Goal: Find contact information: Find contact information

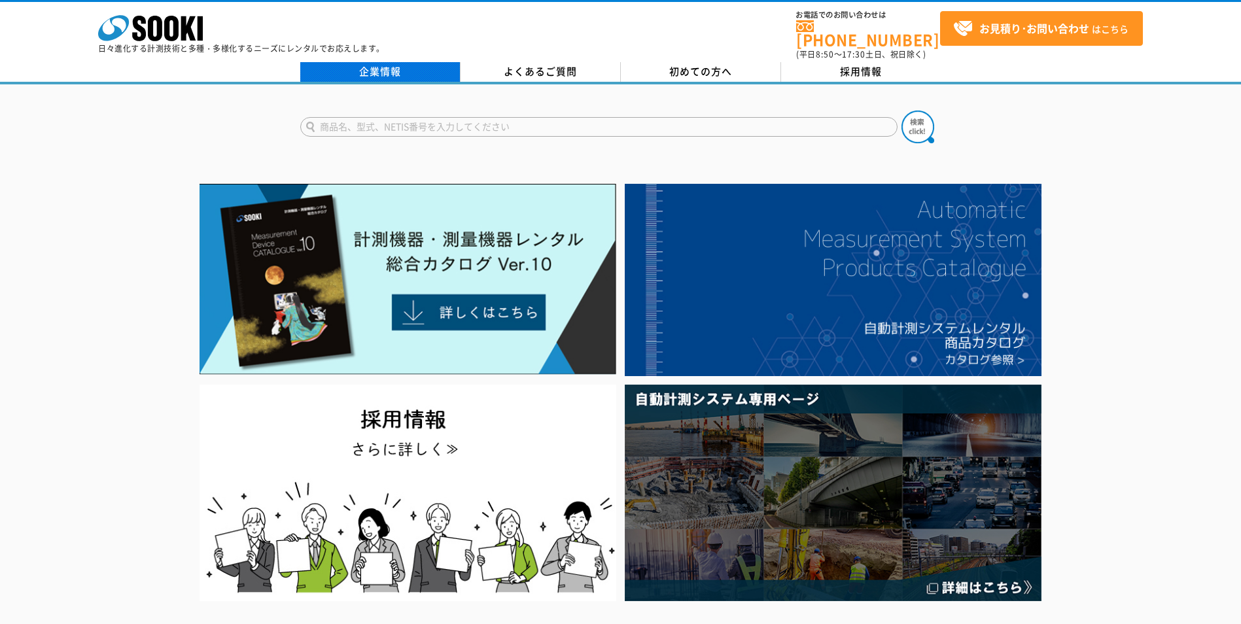
click at [385, 63] on link "企業情報" at bounding box center [380, 72] width 160 height 20
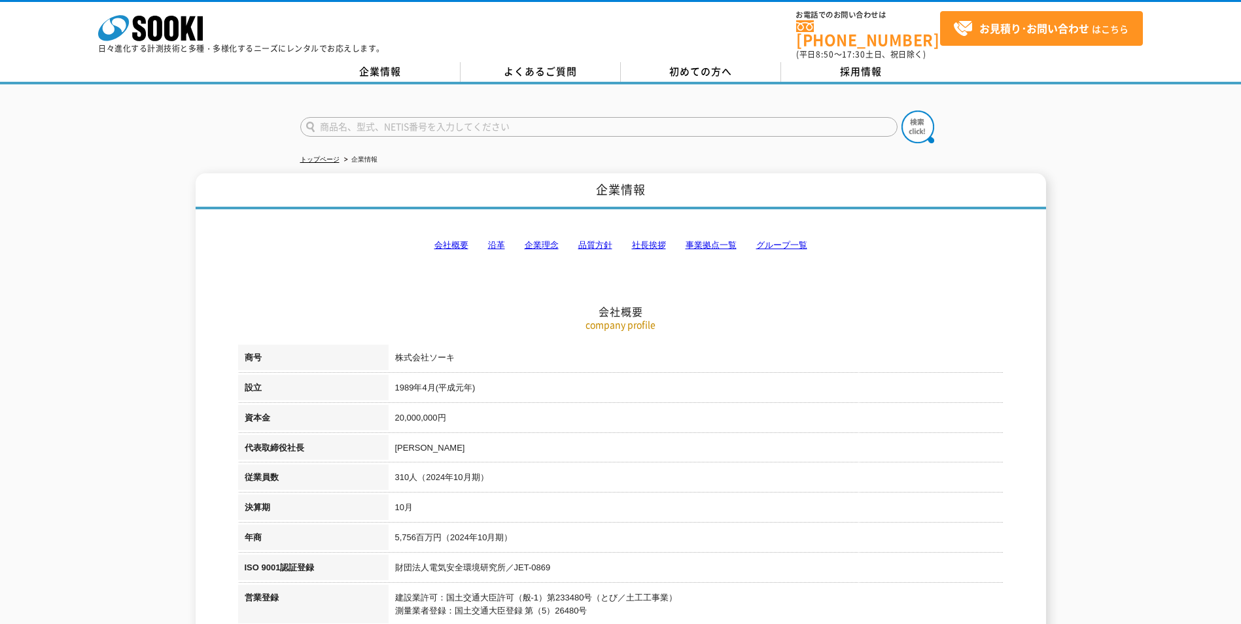
click at [713, 240] on link "事業拠点一覧" at bounding box center [710, 245] width 51 height 10
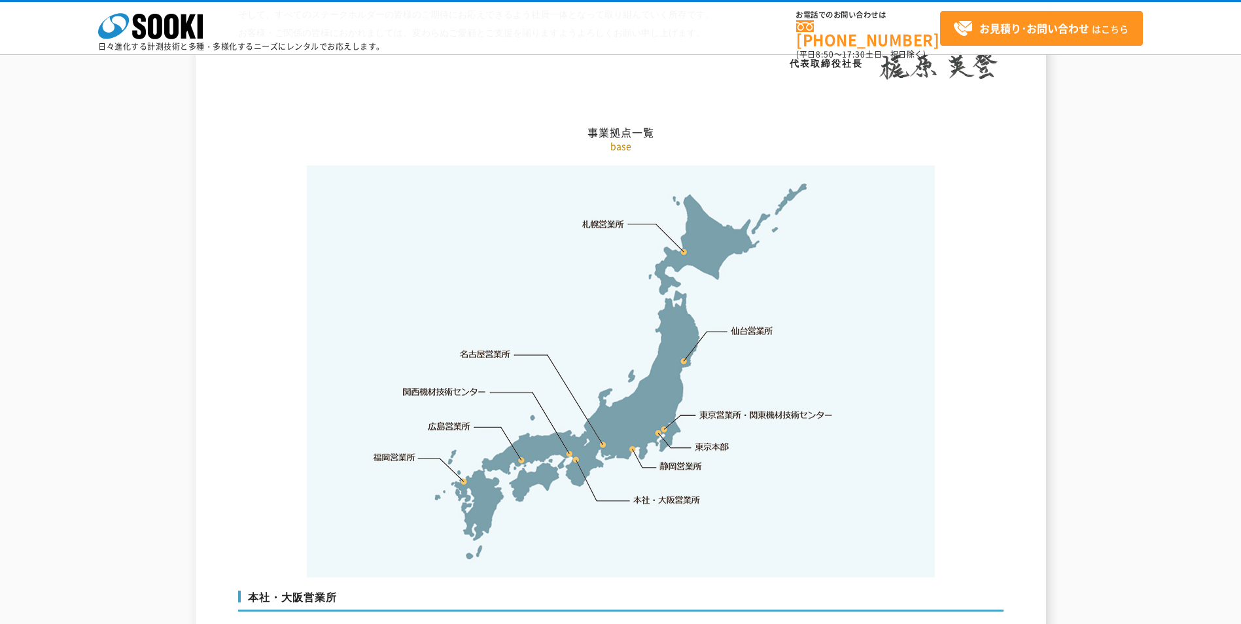
scroll to position [2627, 0]
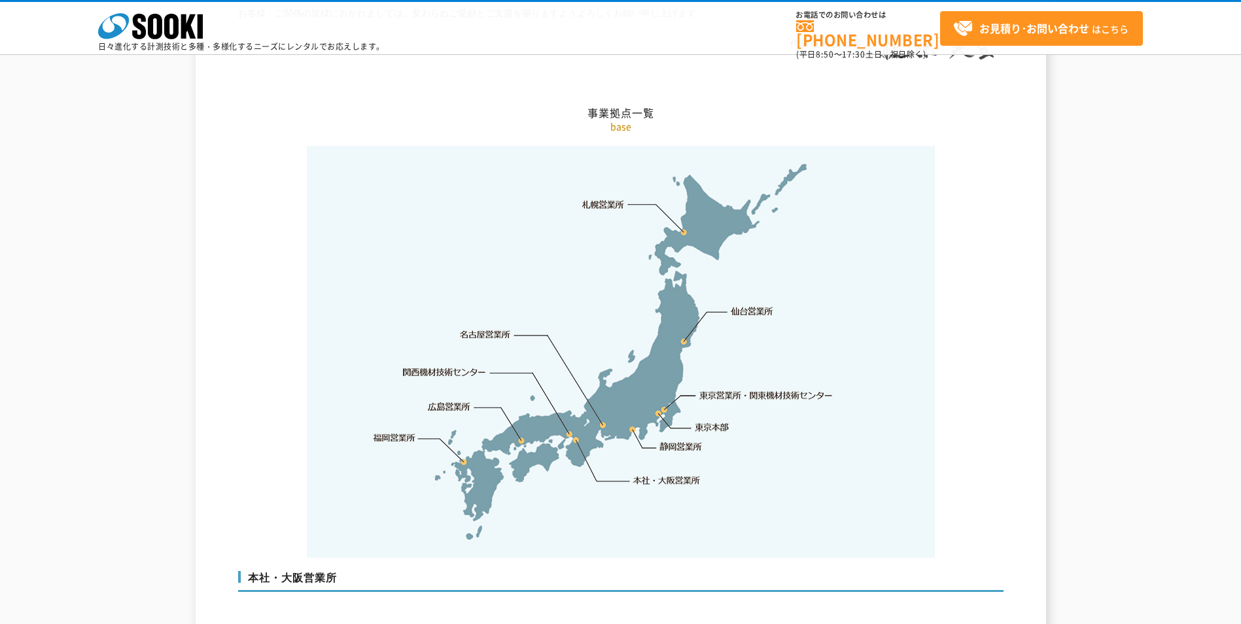
click at [654, 474] on link "本社・大阪営業所" at bounding box center [666, 480] width 69 height 13
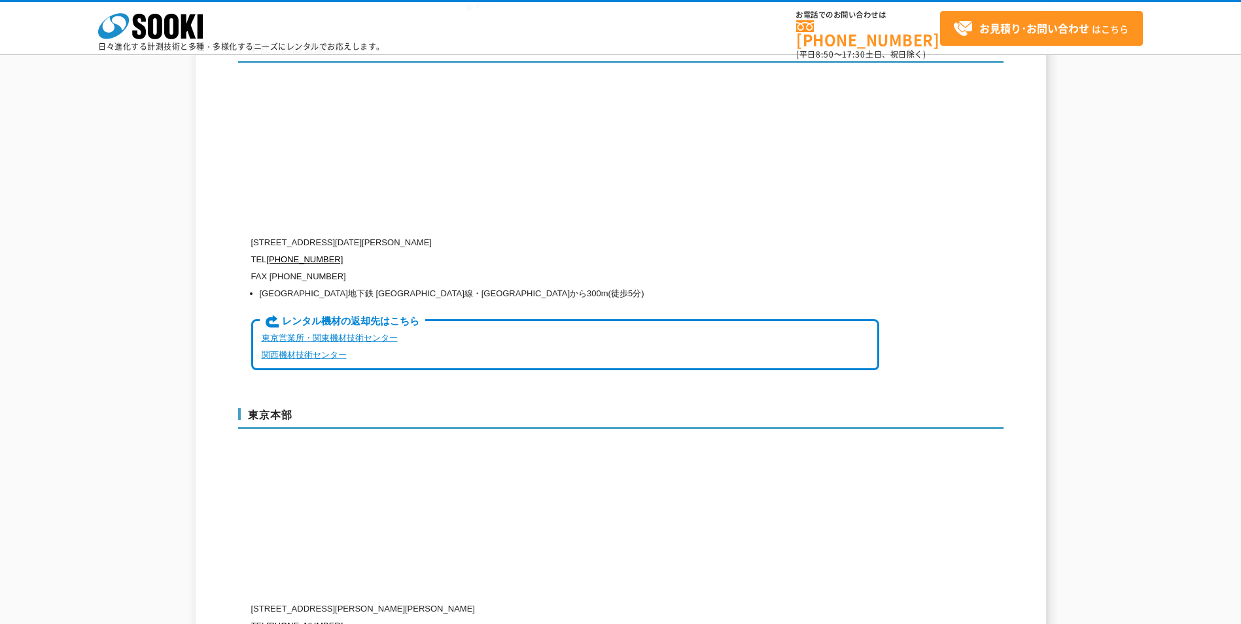
scroll to position [3158, 0]
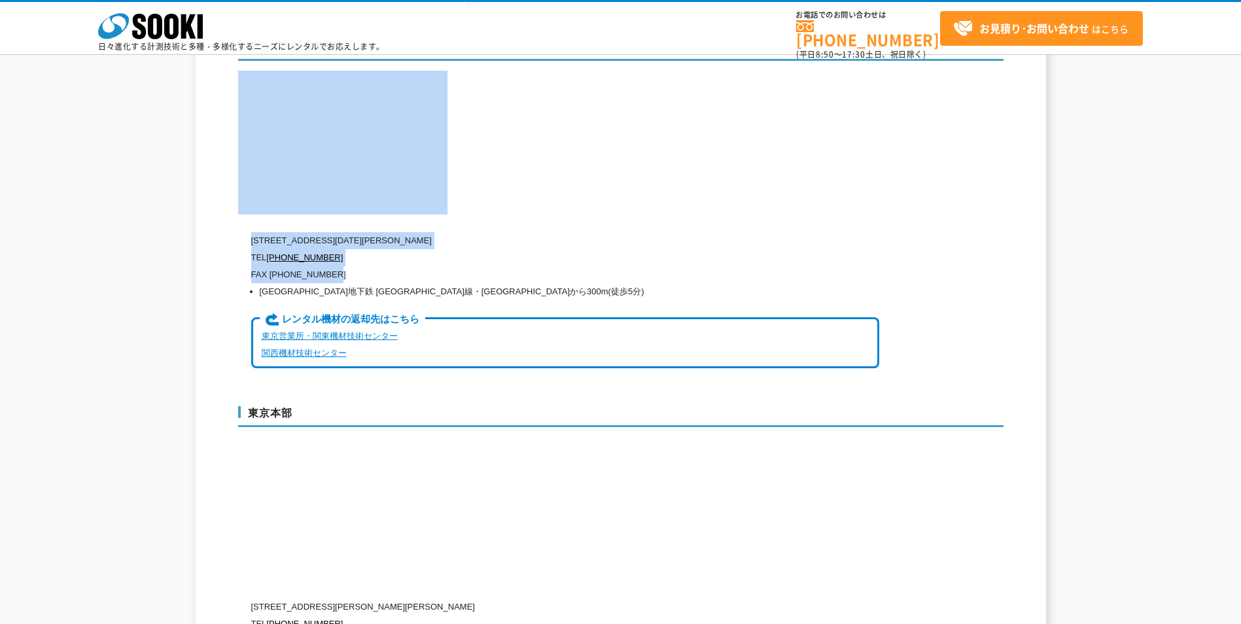
drag, startPoint x: 638, startPoint y: 169, endPoint x: 656, endPoint y: 248, distance: 80.4
click at [656, 248] on div "本社・大阪営業所 [STREET_ADDRESS][DATE][PERSON_NAME] TEL [PHONE_NUMBER] FAX [PHONE_NUMB…" at bounding box center [620, 210] width 765 height 366
click at [1120, 274] on div "企業情報 会社概要 沿革 企業理念 品質方針 社長挨拶 事業拠点一覧 グループ一覧 会社概要 company profile 商号 株式会社ソーキ 設立 [D…" at bounding box center [620, 97] width 1241 height 6285
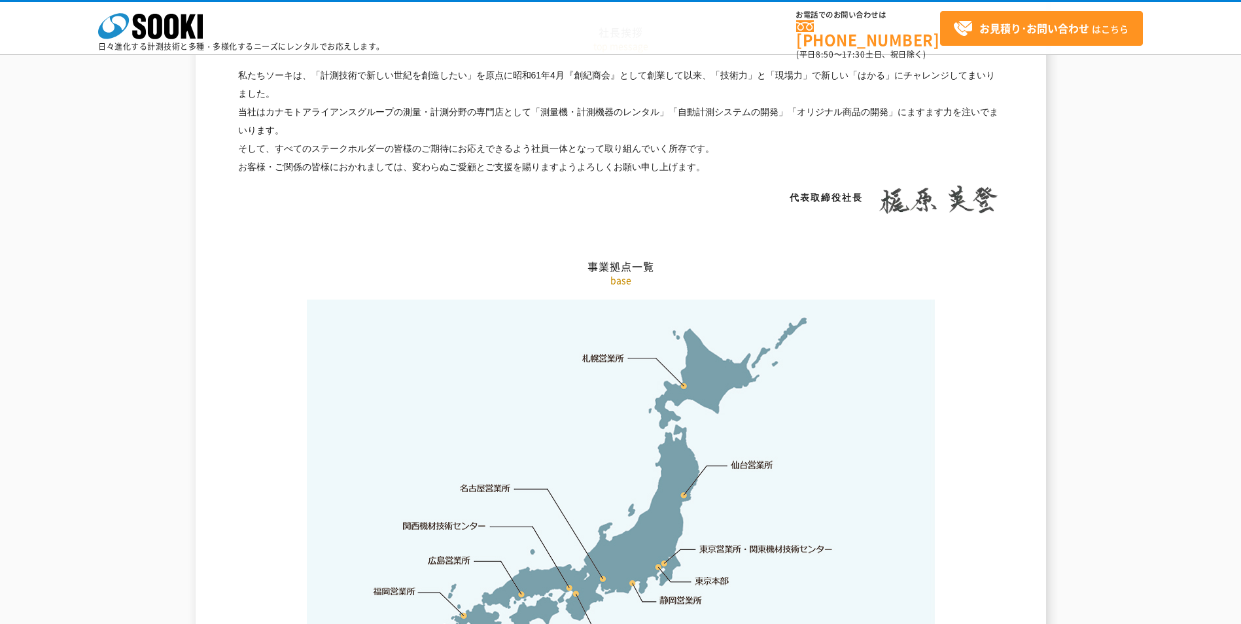
scroll to position [2448, 0]
